Goal: Check status: Check status

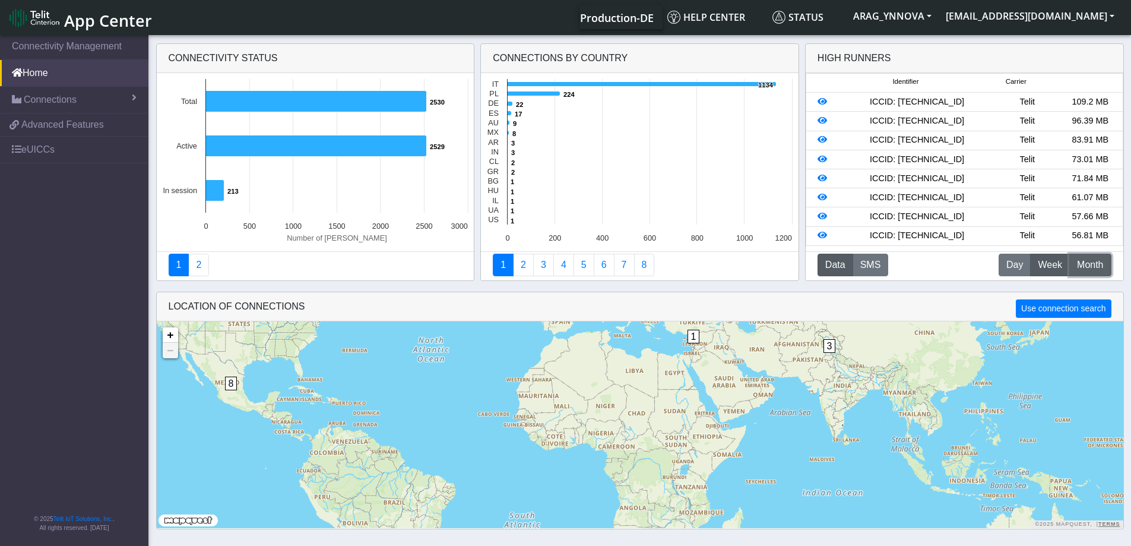
click at [1081, 263] on span "Month" at bounding box center [1090, 265] width 26 height 14
click at [1040, 259] on span "Week" at bounding box center [1050, 265] width 24 height 14
click at [65, 100] on span "Connections" at bounding box center [50, 100] width 53 height 14
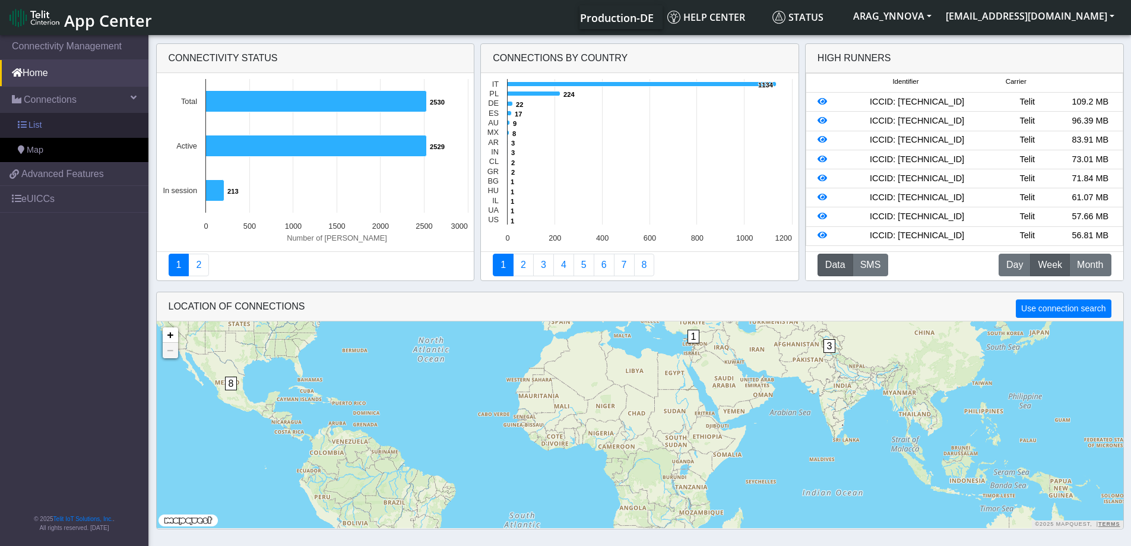
click at [65, 126] on link "List" at bounding box center [74, 125] width 148 height 25
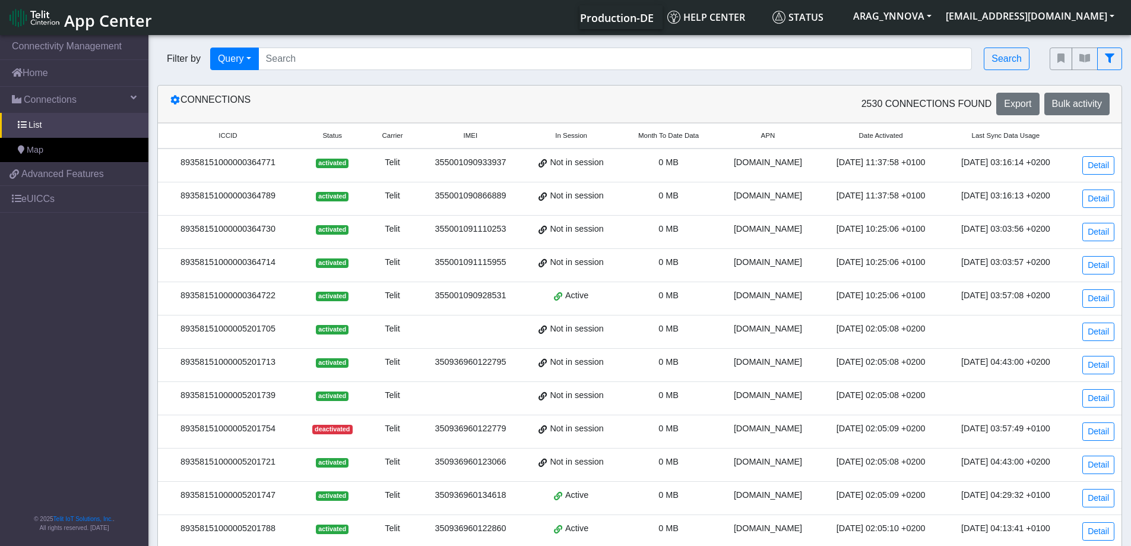
click at [651, 133] on span "Month To Date Data" at bounding box center [668, 136] width 61 height 10
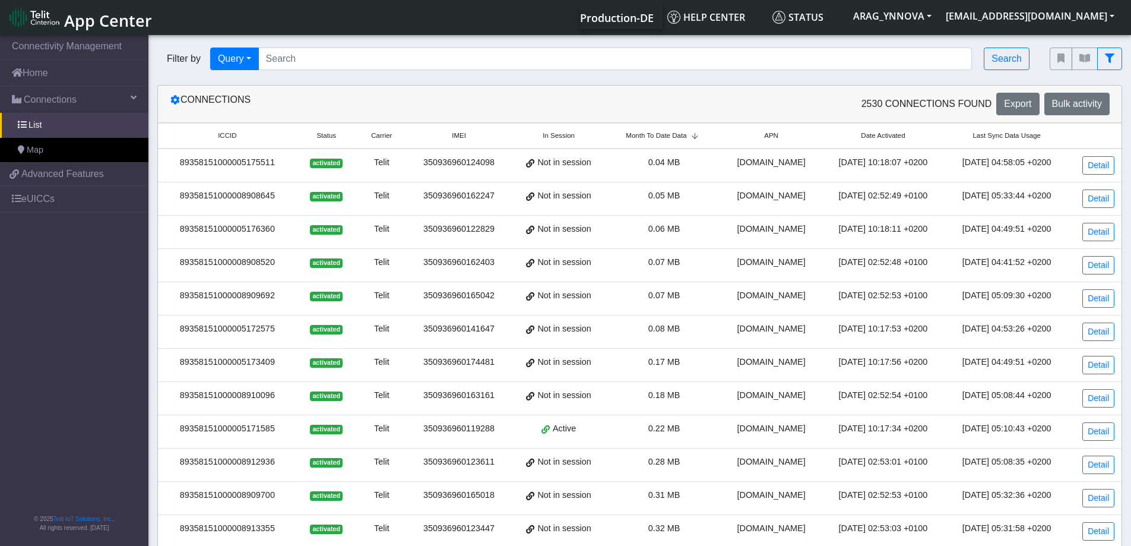
click at [651, 133] on span "Month To Date Data" at bounding box center [656, 136] width 61 height 10
click at [219, 161] on div "89358151000005172898" at bounding box center [227, 162] width 125 height 13
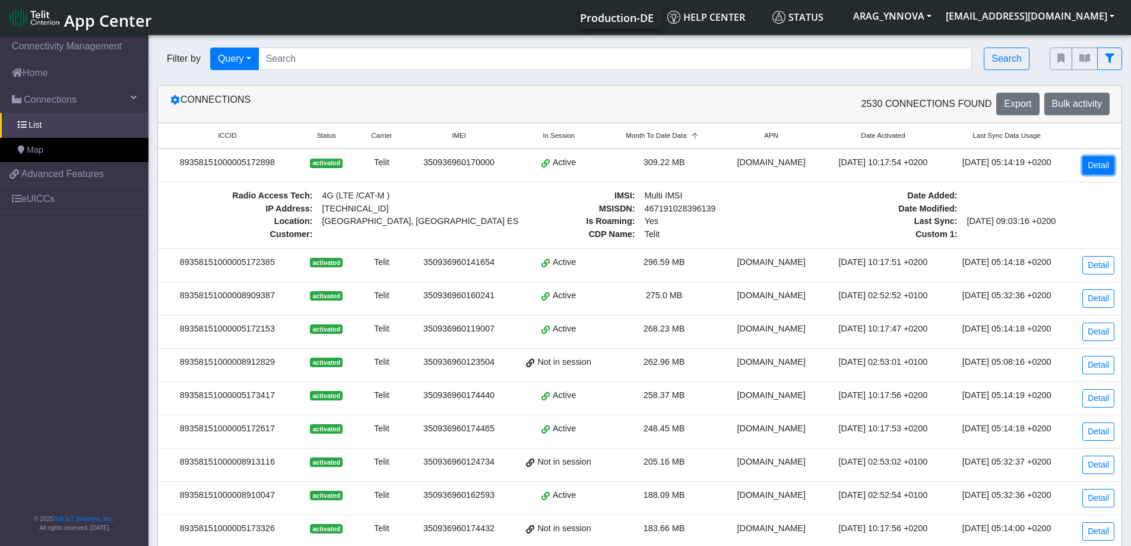
click at [1103, 166] on link "Detail" at bounding box center [1099, 165] width 32 height 18
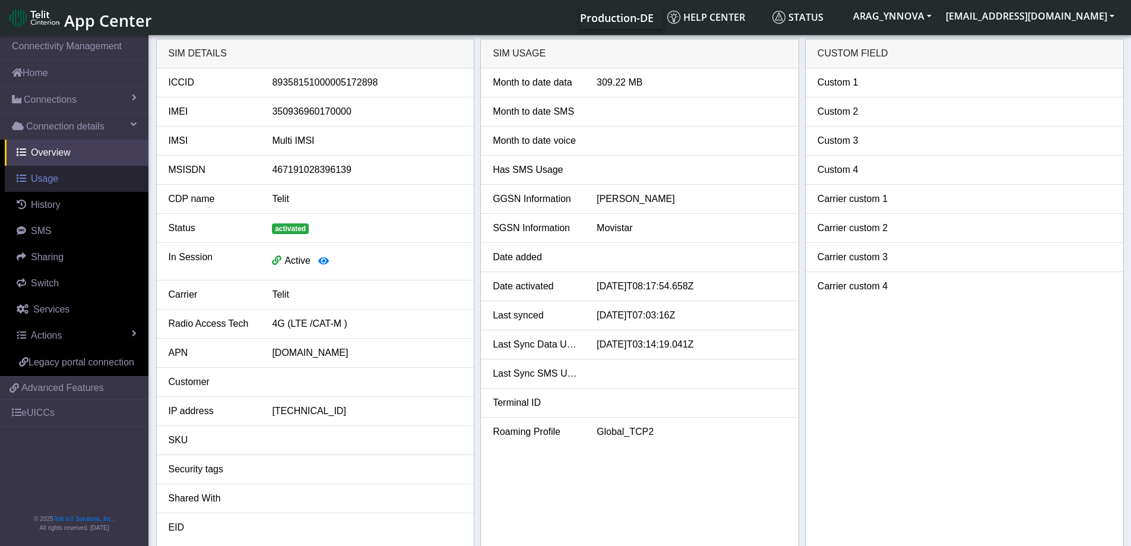
click at [42, 179] on span "Usage" at bounding box center [44, 178] width 27 height 10
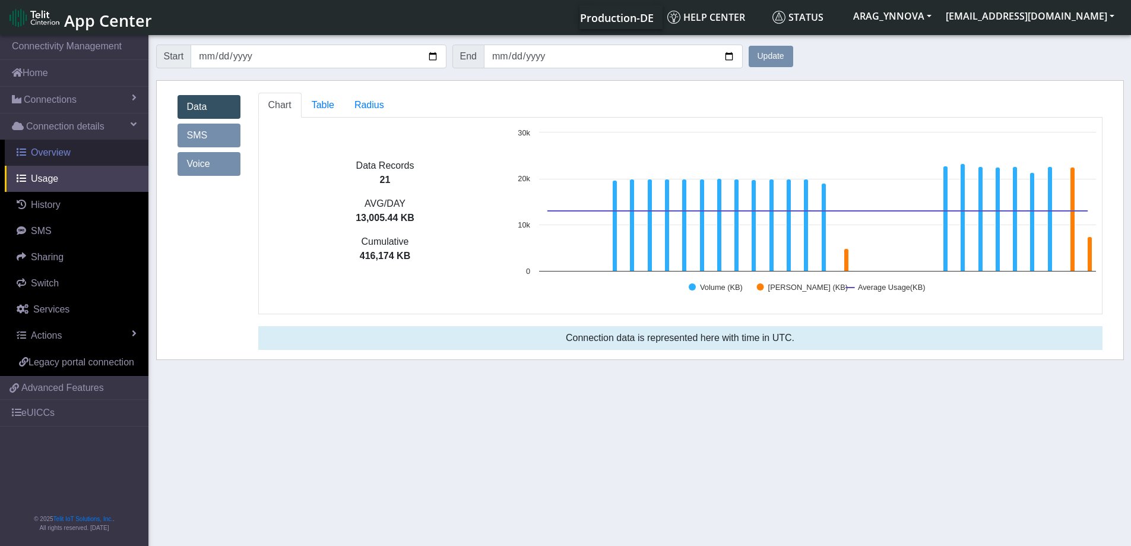
click at [61, 147] on span "Overview" at bounding box center [51, 152] width 40 height 10
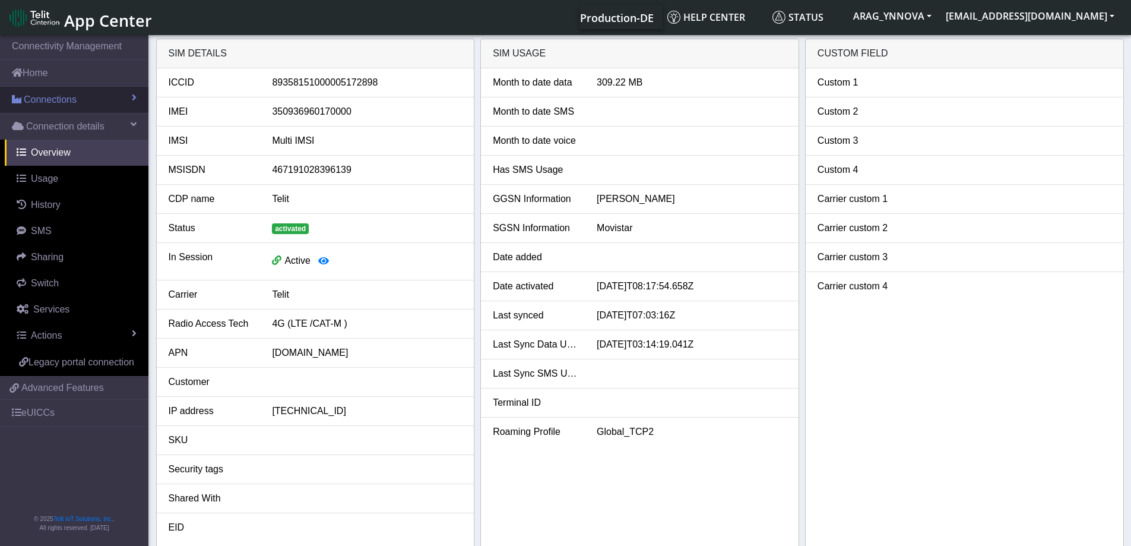
click at [60, 98] on span "Connections" at bounding box center [50, 100] width 53 height 14
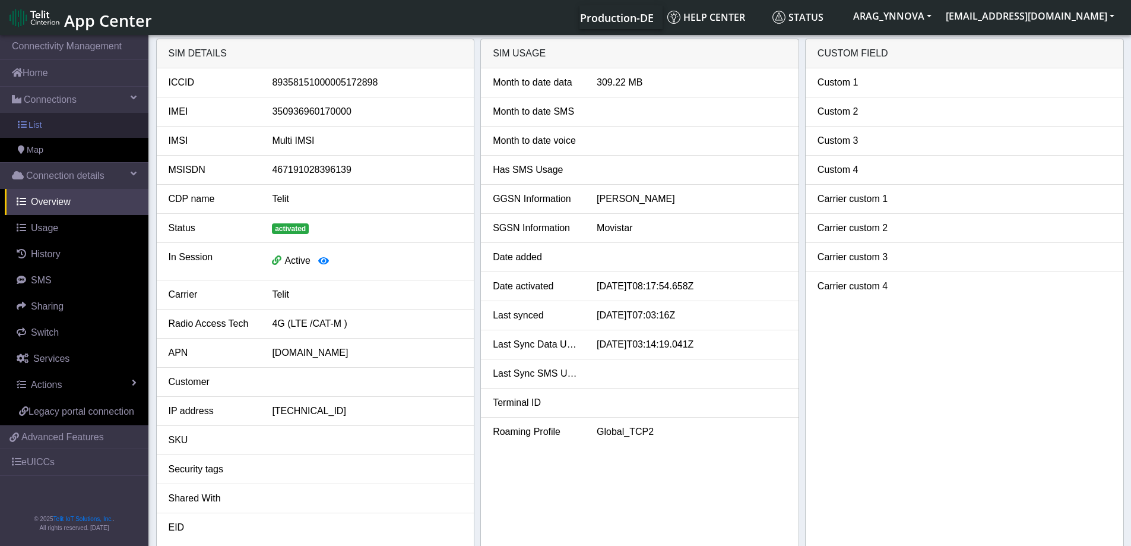
click at [48, 132] on link "List" at bounding box center [74, 125] width 148 height 25
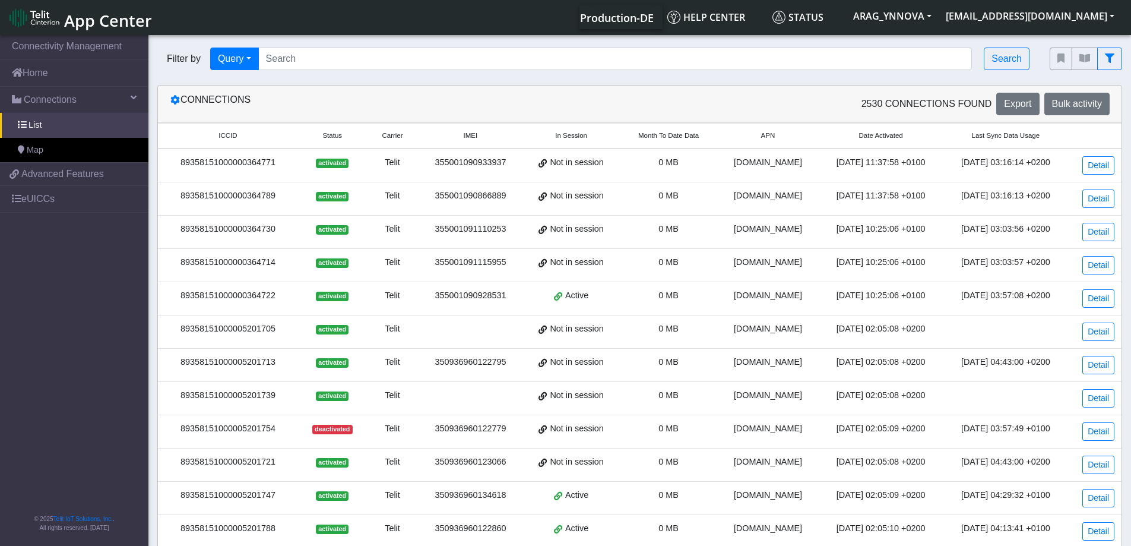
click at [658, 141] on span "Month To Date Data" at bounding box center [668, 136] width 61 height 10
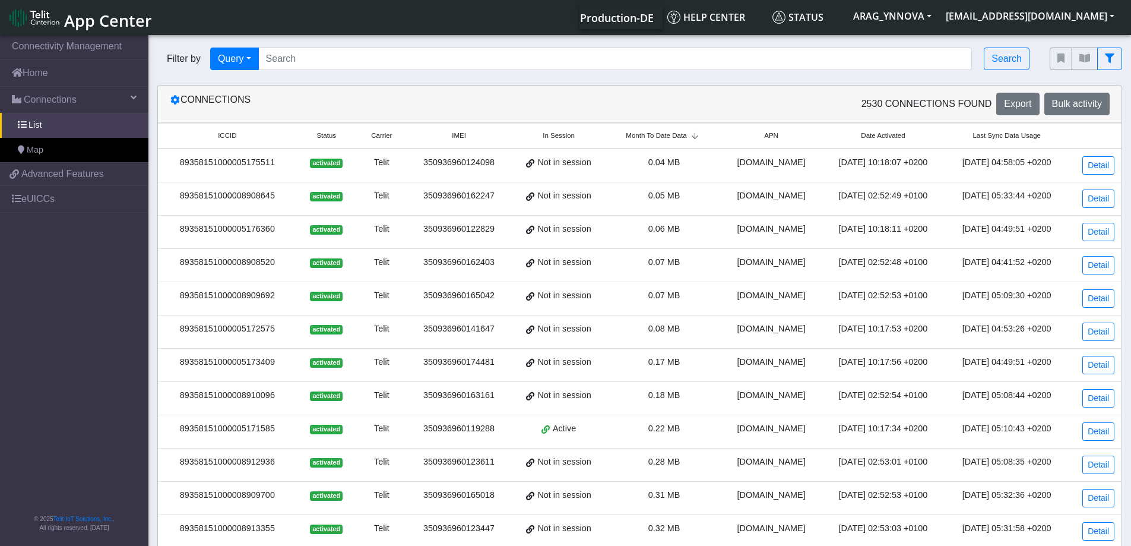
click at [660, 138] on span "Month To Date Data" at bounding box center [656, 136] width 61 height 10
click at [256, 330] on div "89358151000005173417" at bounding box center [227, 328] width 125 height 13
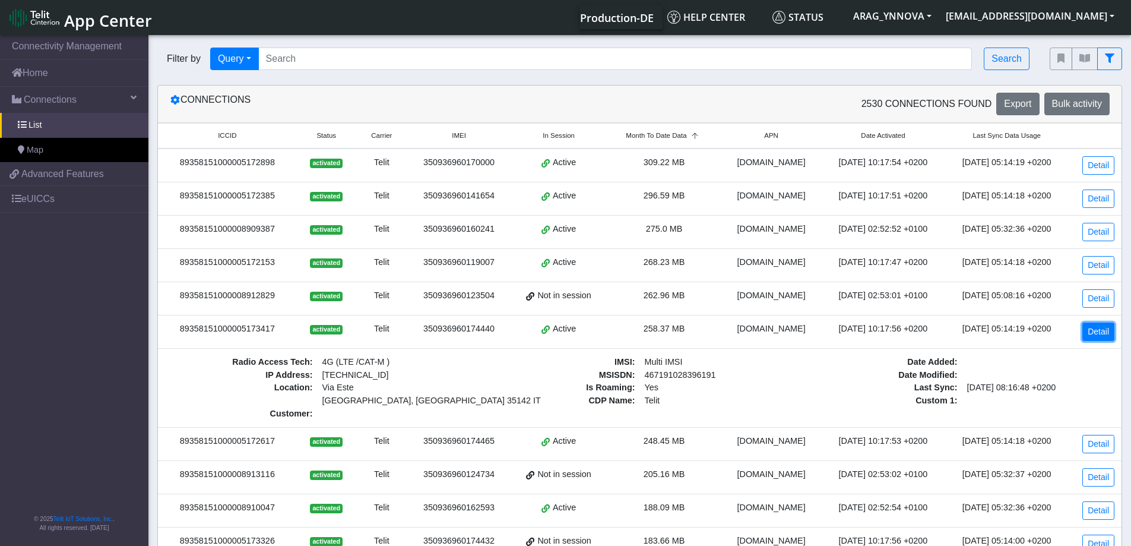
click at [1098, 338] on link "Detail" at bounding box center [1099, 331] width 32 height 18
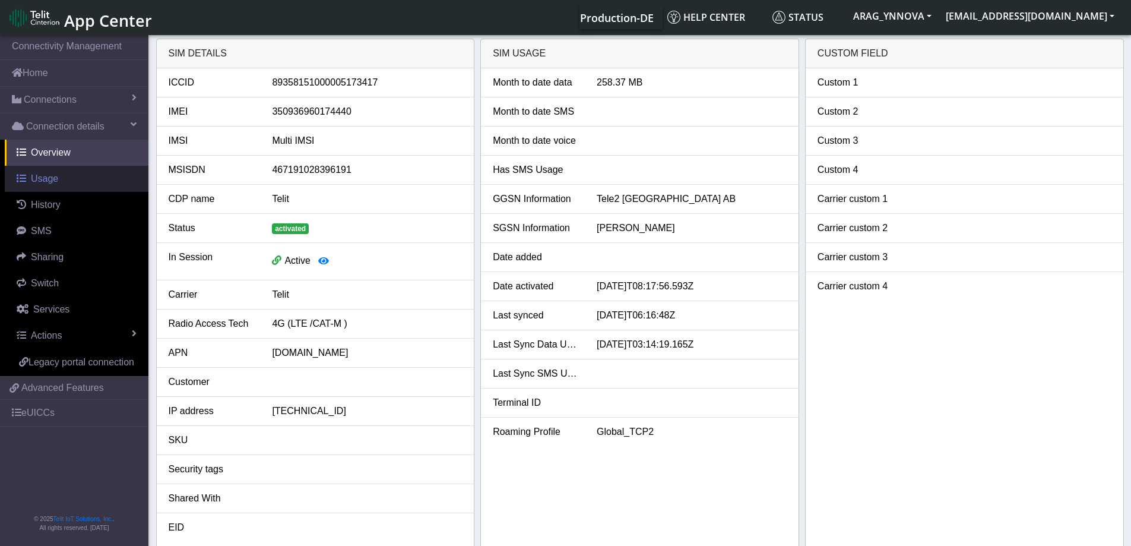
click at [47, 183] on span "Usage" at bounding box center [44, 178] width 27 height 10
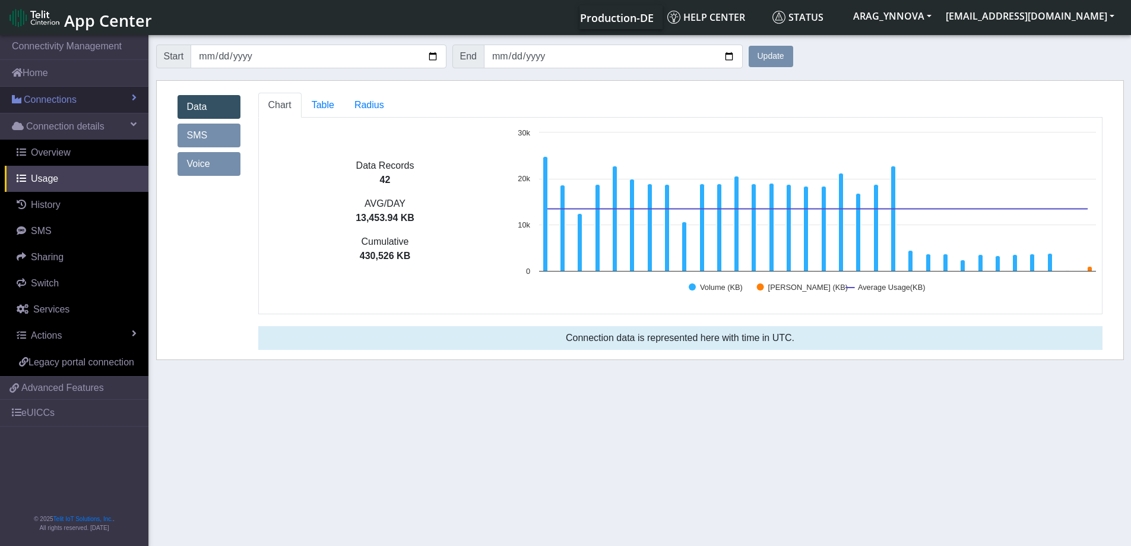
click at [45, 109] on link "Connections" at bounding box center [74, 100] width 148 height 26
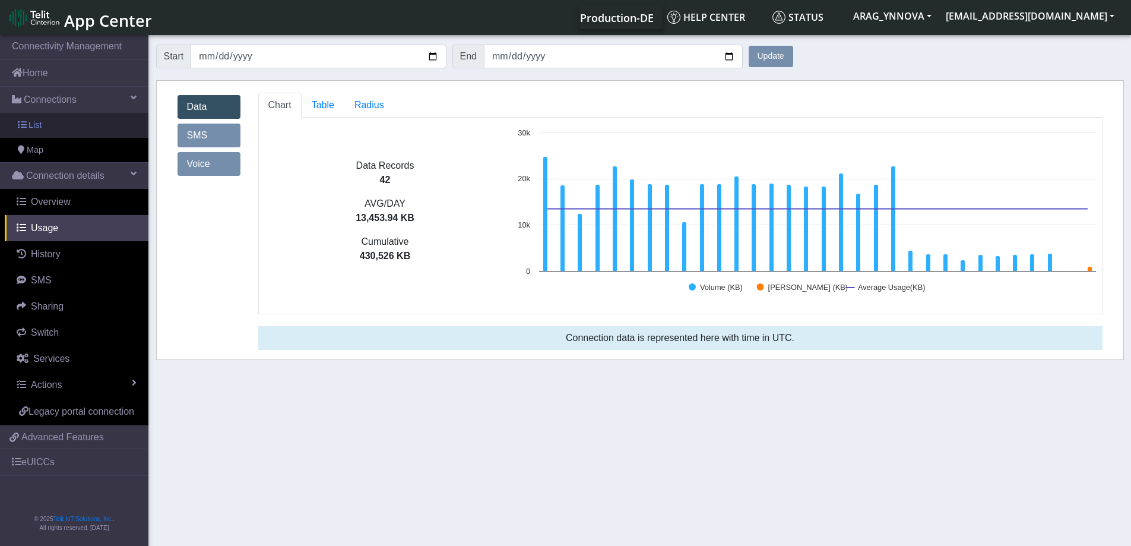
click at [52, 125] on link "List" at bounding box center [74, 125] width 148 height 25
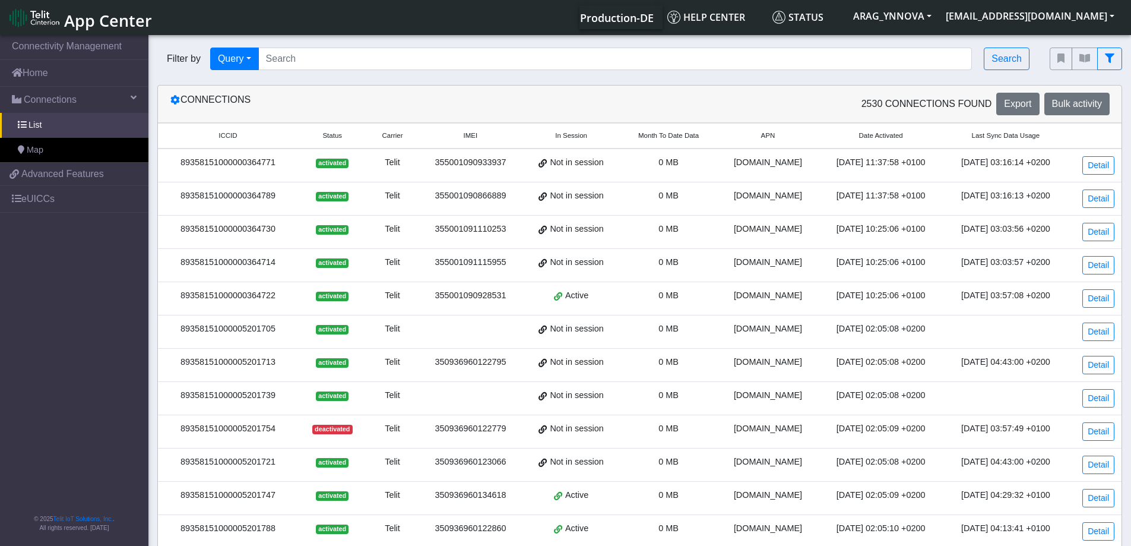
click at [687, 135] on span "Month To Date Data" at bounding box center [668, 136] width 61 height 10
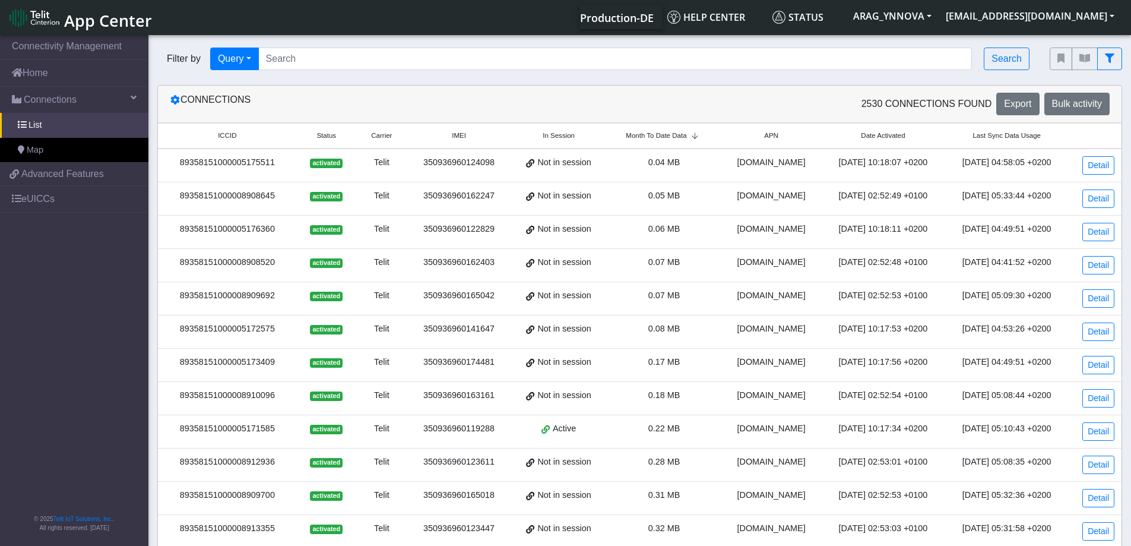
click at [670, 143] on th "Month To Date Data" at bounding box center [664, 137] width 115 height 26
click at [452, 193] on div "350936960141654" at bounding box center [458, 195] width 89 height 13
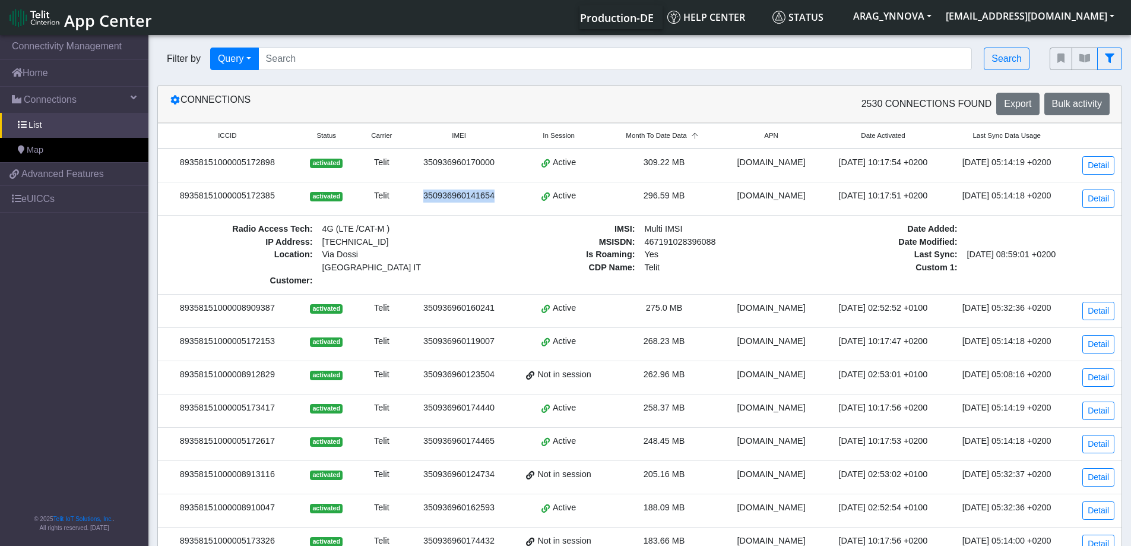
click at [452, 193] on div "350936960141654" at bounding box center [458, 195] width 89 height 13
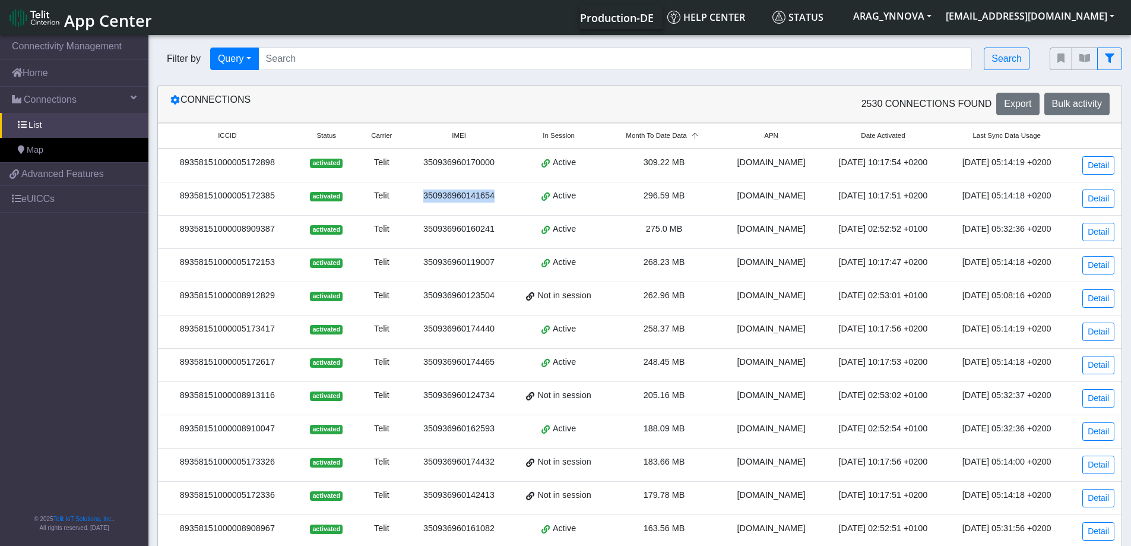
copy div "350936960141654"
click at [460, 229] on div "350936960160241" at bounding box center [458, 229] width 89 height 13
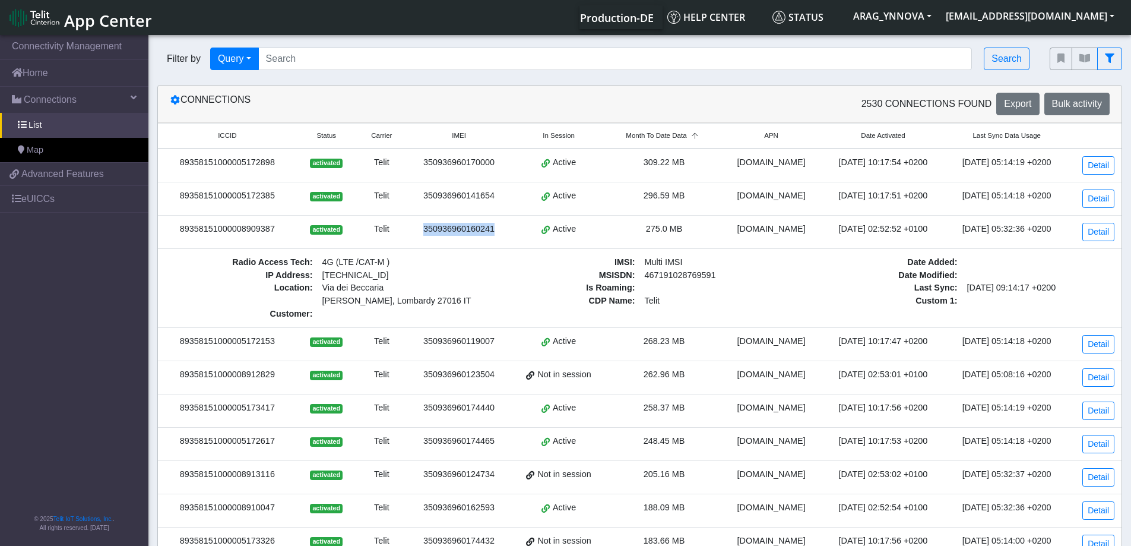
click at [460, 229] on div "350936960160241" at bounding box center [458, 229] width 89 height 13
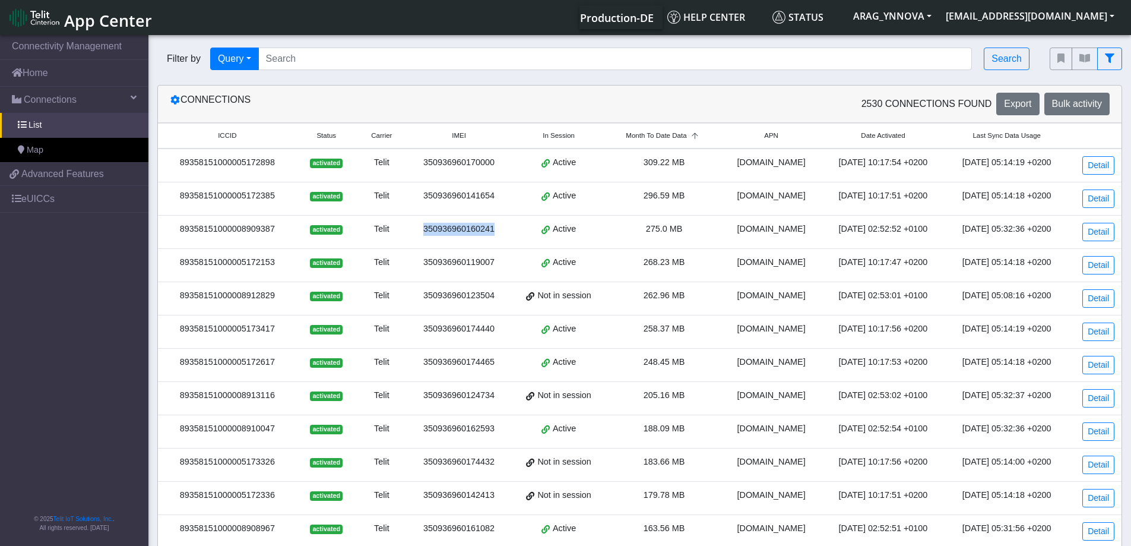
copy div "350936960160241"
click at [228, 225] on div "89358151000008909387" at bounding box center [227, 229] width 125 height 13
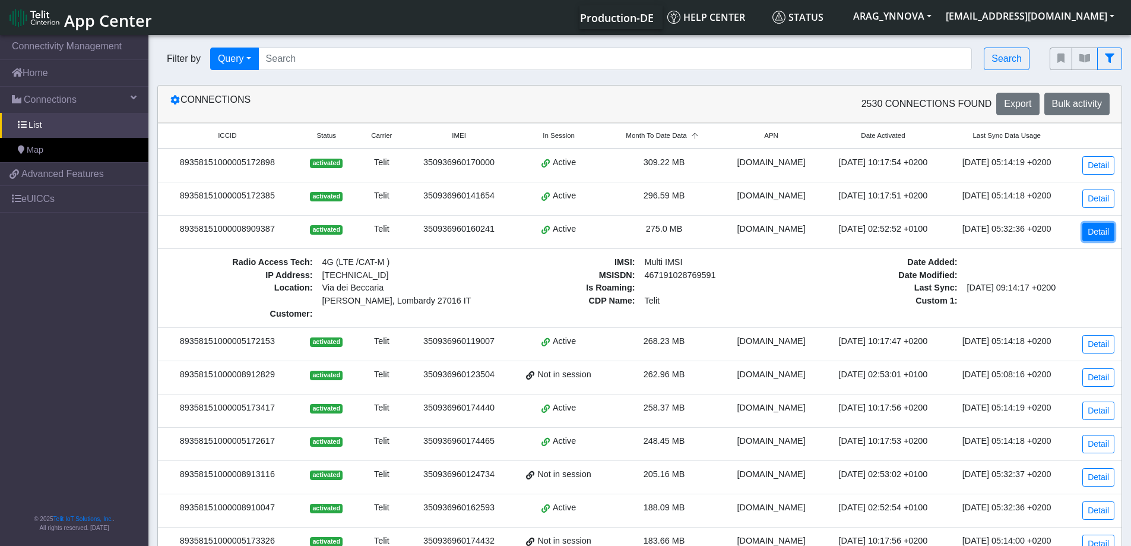
click at [1101, 229] on link "Detail" at bounding box center [1099, 232] width 32 height 18
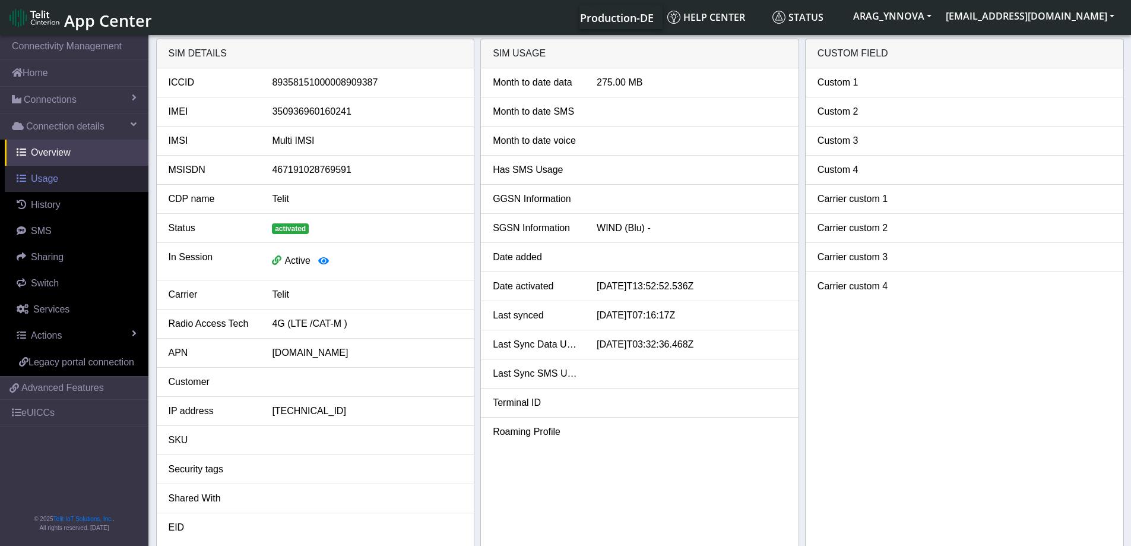
click at [45, 189] on link "Usage" at bounding box center [77, 179] width 144 height 26
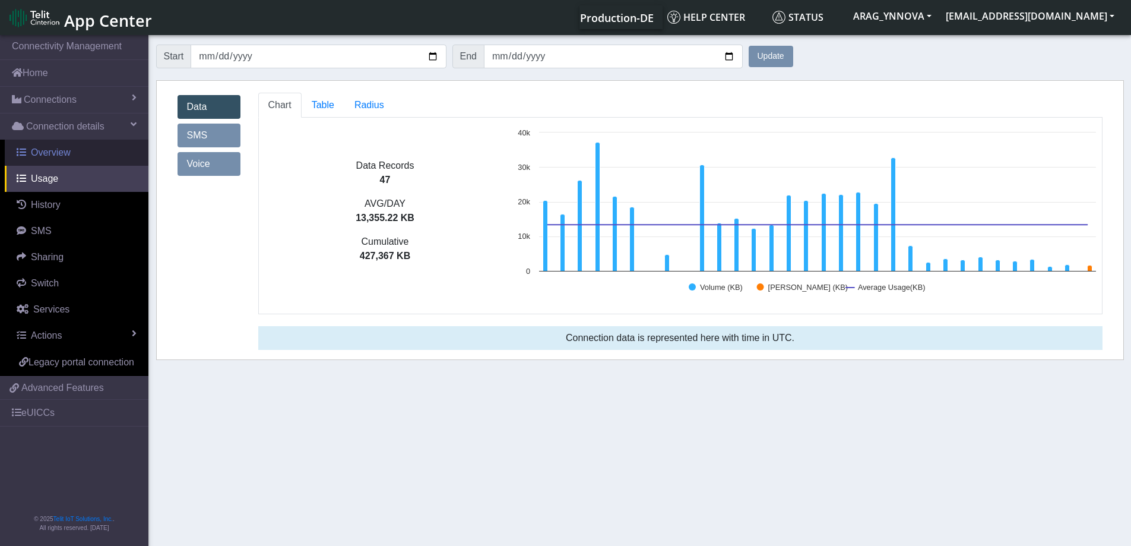
click at [55, 150] on span "Overview" at bounding box center [51, 152] width 40 height 10
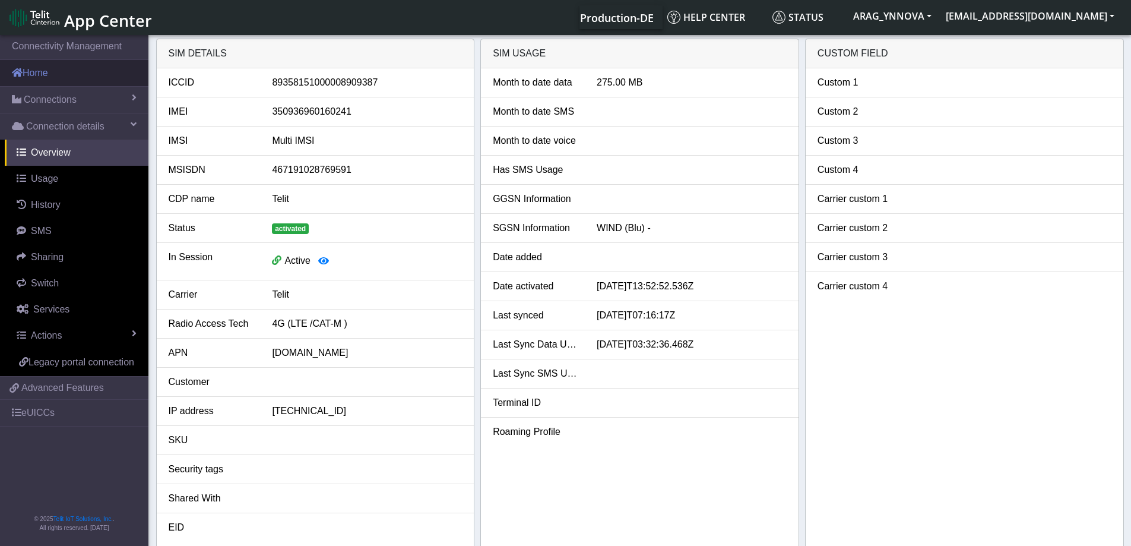
click at [38, 71] on link "Home" at bounding box center [74, 73] width 148 height 26
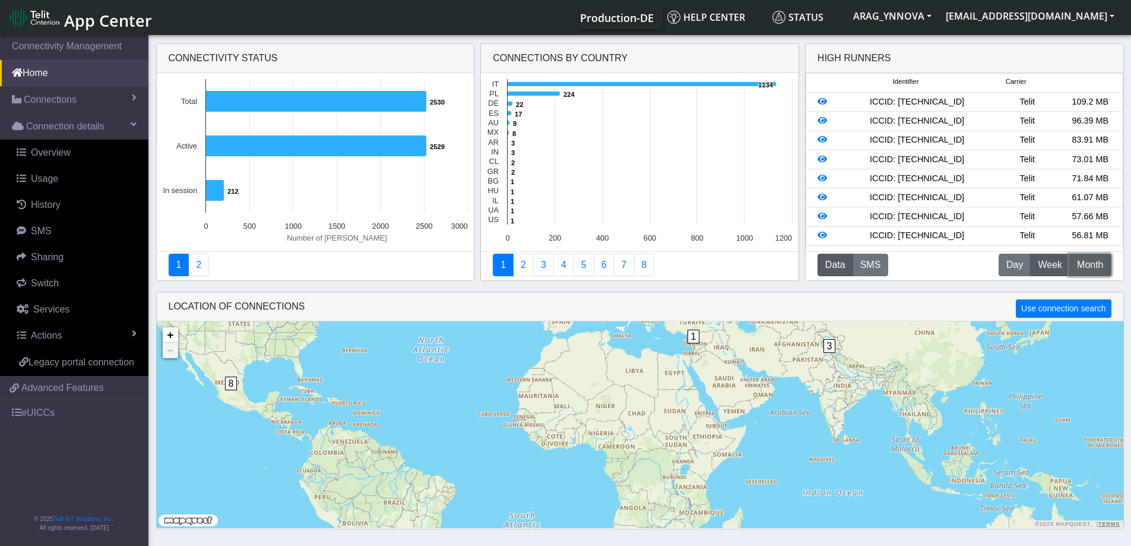
click at [1088, 271] on span "Month" at bounding box center [1090, 265] width 26 height 14
click at [1038, 271] on span "Week" at bounding box center [1050, 265] width 24 height 14
click at [67, 107] on link "Connections" at bounding box center [74, 100] width 148 height 26
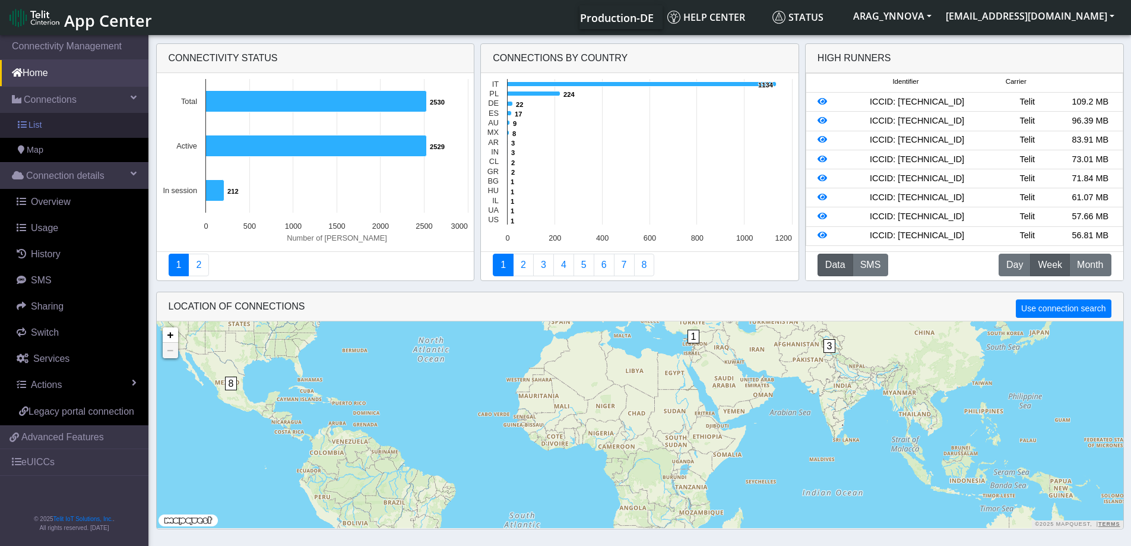
click at [68, 134] on link "List" at bounding box center [74, 125] width 148 height 25
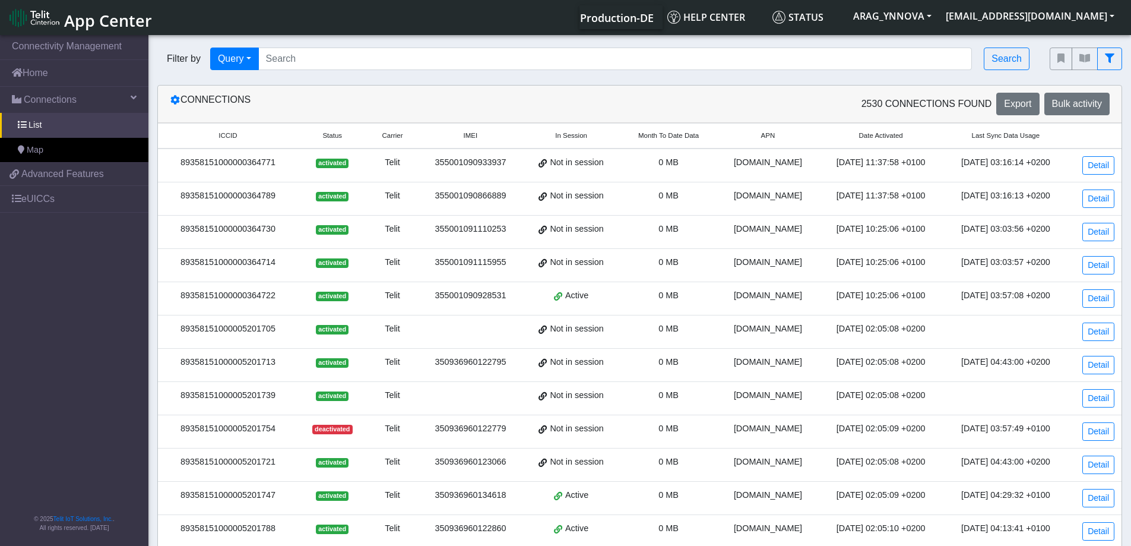
click at [666, 139] on span "Month To Date Data" at bounding box center [668, 136] width 61 height 10
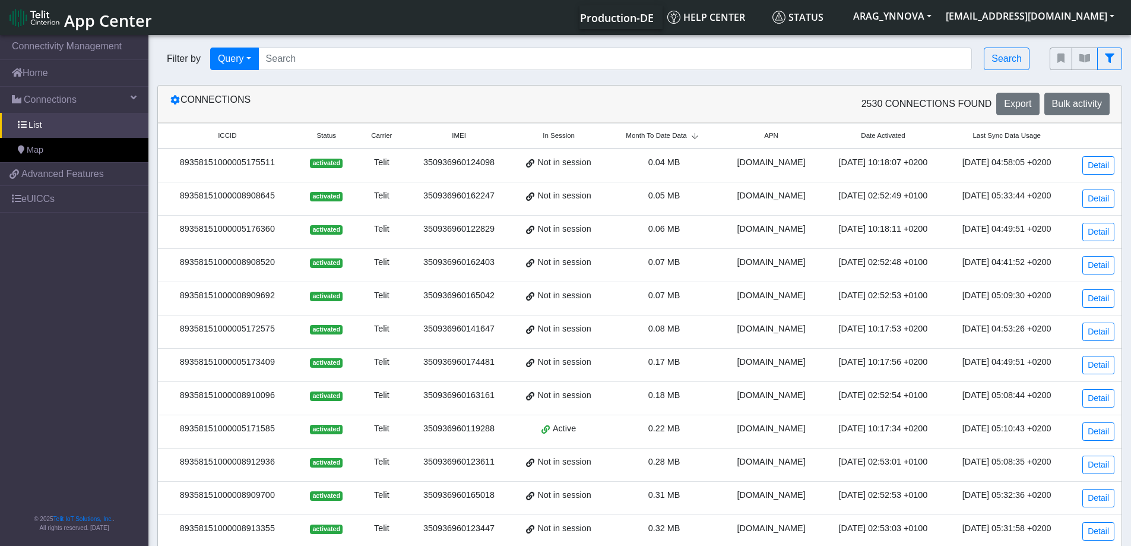
click at [667, 139] on span "Month To Date Data" at bounding box center [656, 136] width 61 height 10
